Goal: Information Seeking & Learning: Find specific fact

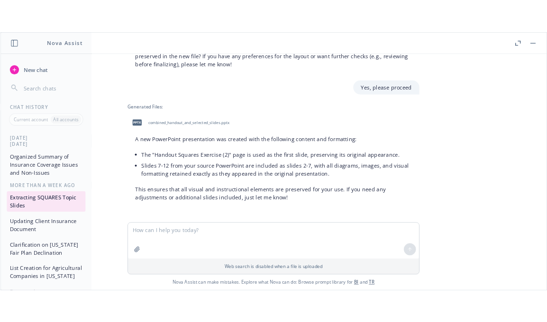
scroll to position [576, 0]
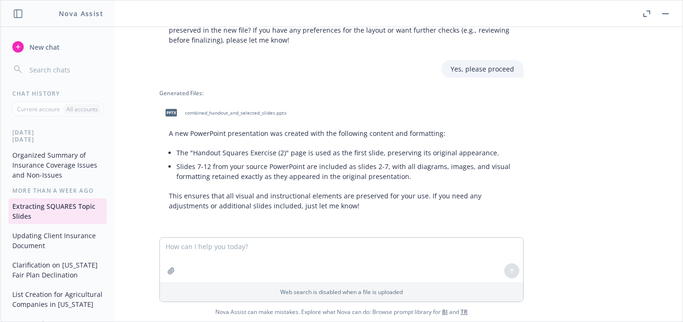
click at [21, 46] on icon "button" at bounding box center [18, 47] width 8 height 8
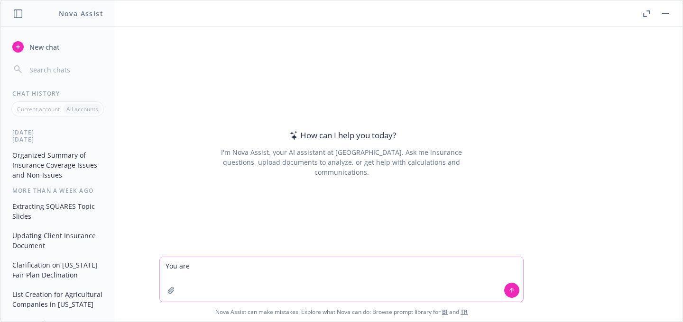
type textarea "You are"
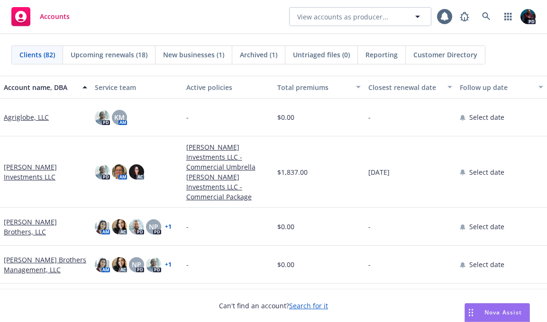
click at [494, 307] on div "Nova Assist" at bounding box center [497, 313] width 64 height 18
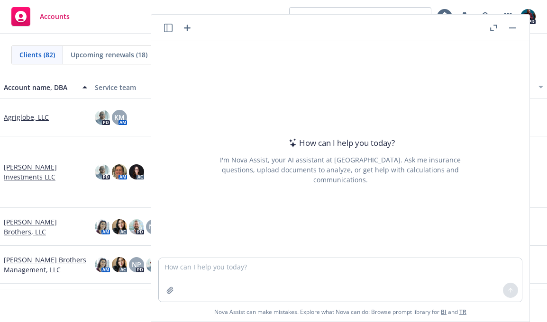
click at [170, 30] on icon "button" at bounding box center [168, 28] width 9 height 9
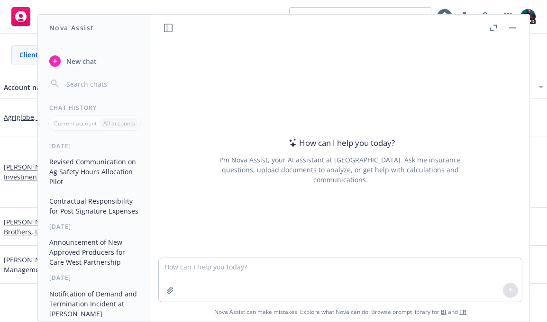
click at [83, 160] on button "Revised Communication on Ag Safety Hours Allocation Pilot" at bounding box center [95, 172] width 98 height 36
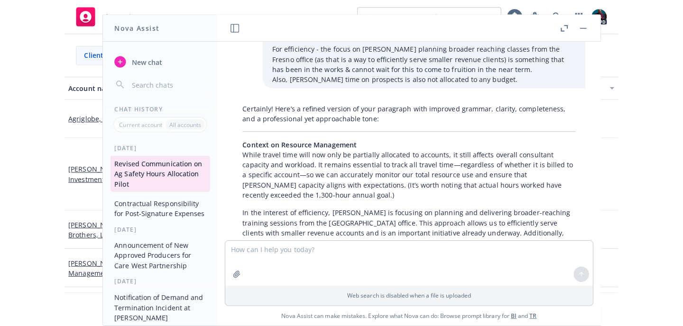
scroll to position [4379, 0]
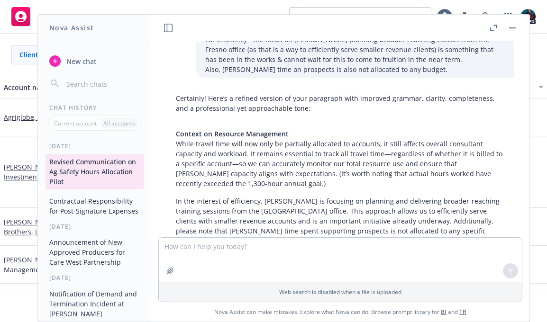
click at [56, 63] on icon "button" at bounding box center [55, 61] width 8 height 8
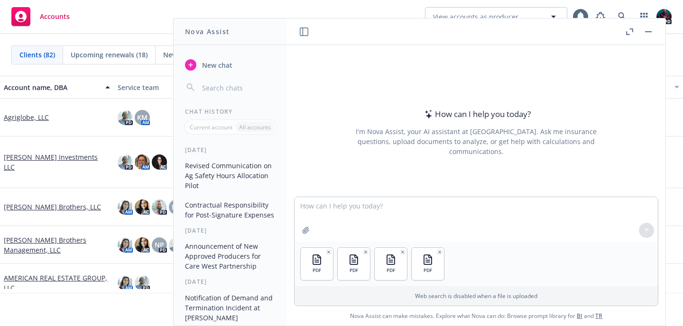
click at [629, 32] on icon "button" at bounding box center [629, 31] width 7 height 7
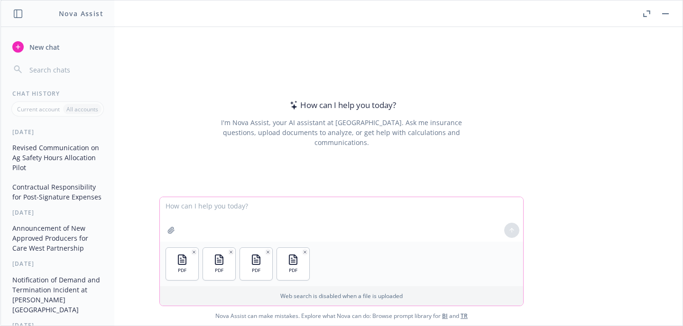
click at [224, 207] on textarea at bounding box center [341, 219] width 363 height 45
paste textarea "Think like a seasoned commercial insurance professional and evaluate the invent…"
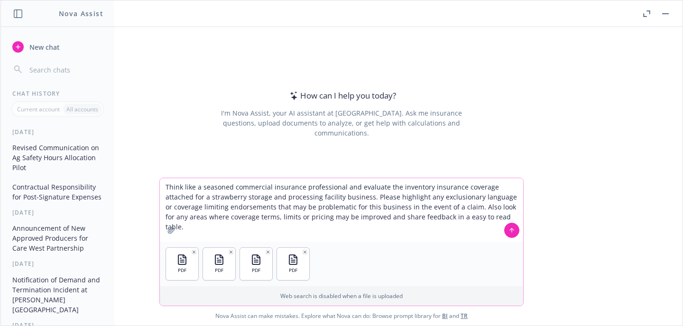
click at [393, 188] on textarea "Think like a seasoned commercial insurance professional and evaluate the invent…" at bounding box center [341, 210] width 363 height 64
drag, startPoint x: 393, startPoint y: 187, endPoint x: 484, endPoint y: 184, distance: 91.1
click at [484, 184] on textarea "Think like a seasoned commercial insurance professional and evaluate the invent…" at bounding box center [341, 210] width 363 height 64
click at [427, 186] on textarea "Think like a seasoned commercial insurance professional and evaluate the 4 atta…" at bounding box center [341, 210] width 363 height 64
click at [414, 197] on textarea "Think like a seasoned commercial insurance professional and evaluate the 4 atta…" at bounding box center [341, 210] width 363 height 64
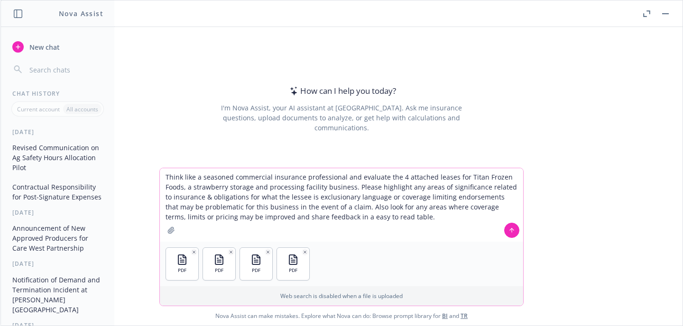
drag, startPoint x: 234, startPoint y: 196, endPoint x: 202, endPoint y: 197, distance: 32.7
click at [202, 197] on textarea "Think like a seasoned commercial insurance professional and evaluate the 4 atta…" at bounding box center [341, 205] width 363 height 74
click at [308, 197] on textarea "Think like a seasoned commercial insurance professional and evaluate the 4 atta…" at bounding box center [341, 205] width 363 height 74
click at [316, 197] on textarea "Think like a seasoned commercial insurance professional and evaluate the 4 atta…" at bounding box center [341, 205] width 363 height 74
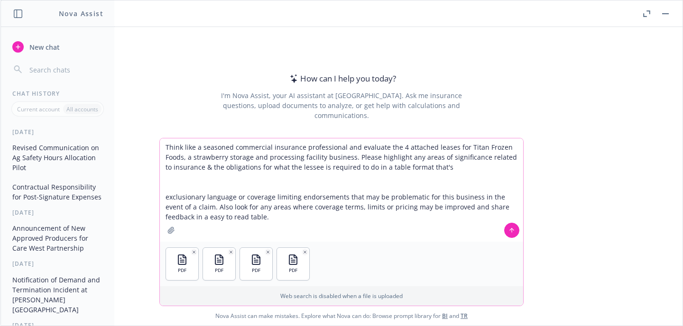
click at [373, 168] on textarea "Think like a seasoned commercial insurance professional and evaluate the 4 atta…" at bounding box center [341, 189] width 363 height 103
click at [477, 169] on textarea "Think like a seasoned commercial insurance professional and evaluate the 4 atta…" at bounding box center [341, 189] width 363 height 103
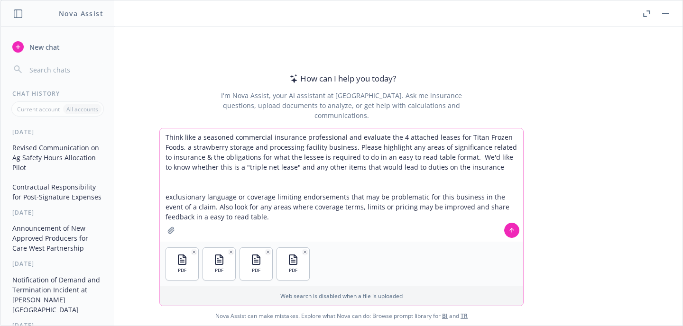
drag, startPoint x: 429, startPoint y: 167, endPoint x: 479, endPoint y: 171, distance: 50.4
click at [479, 171] on textarea "Think like a seasoned commercial insurance professional and evaluate the 4 atta…" at bounding box center [341, 185] width 363 height 113
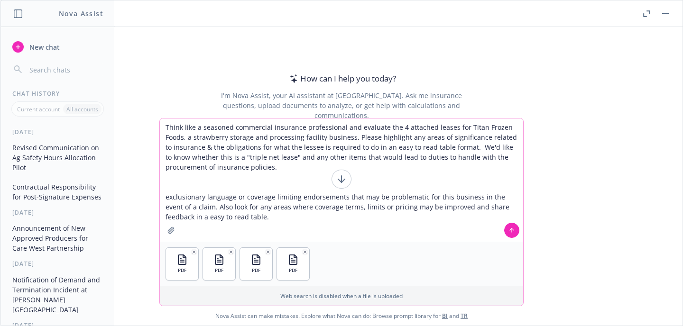
drag, startPoint x: 234, startPoint y: 219, endPoint x: 156, endPoint y: 184, distance: 85.5
click at [160, 184] on textarea "Think like a seasoned commercial insurance professional and evaluate the 4 atta…" at bounding box center [341, 180] width 363 height 123
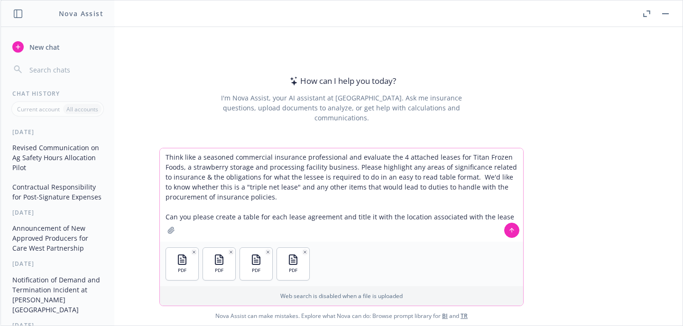
type textarea "Think like a seasoned commercial insurance professional and evaluate the 4 atta…"
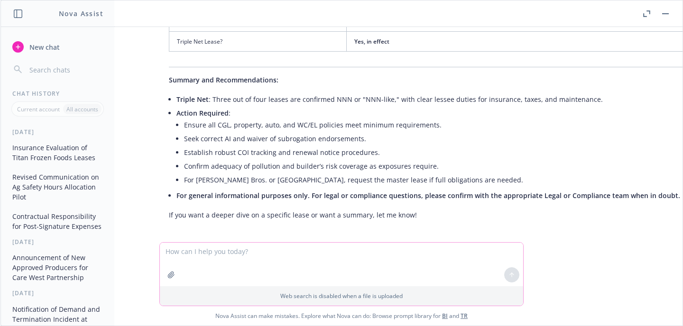
scroll to position [816, 0]
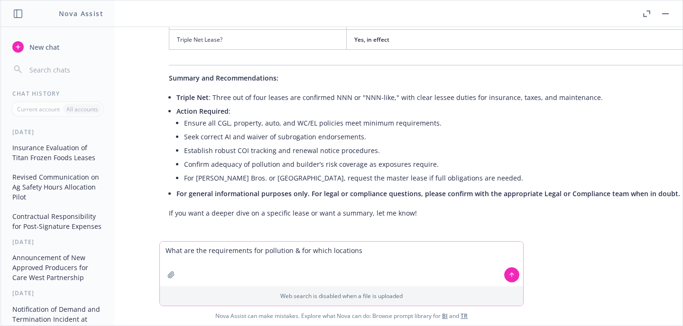
type textarea "What are the requirements for pollution & for which locations?"
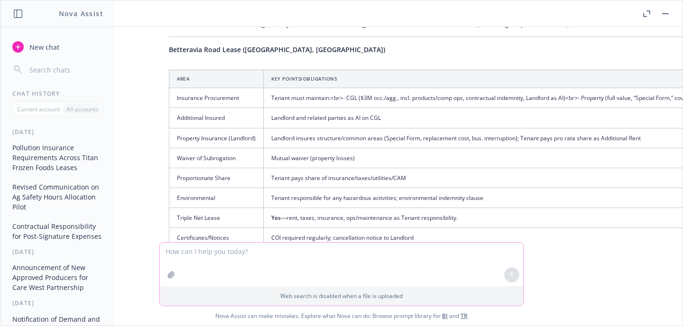
scroll to position [160, 0]
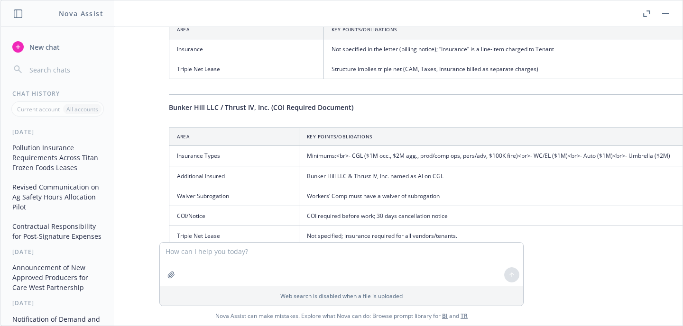
scroll to position [434, 0]
